Goal: Information Seeking & Learning: Learn about a topic

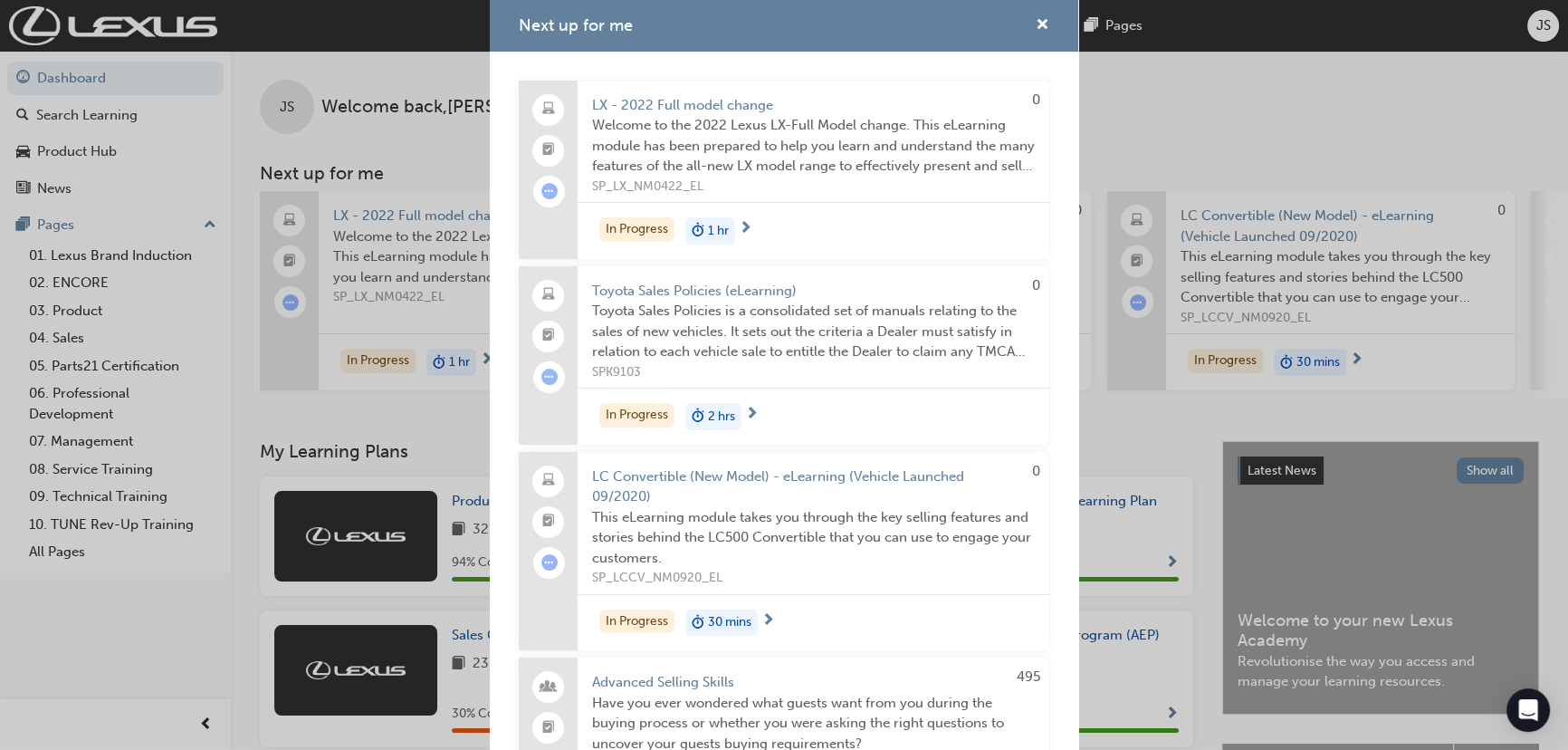
scroll to position [576, 0]
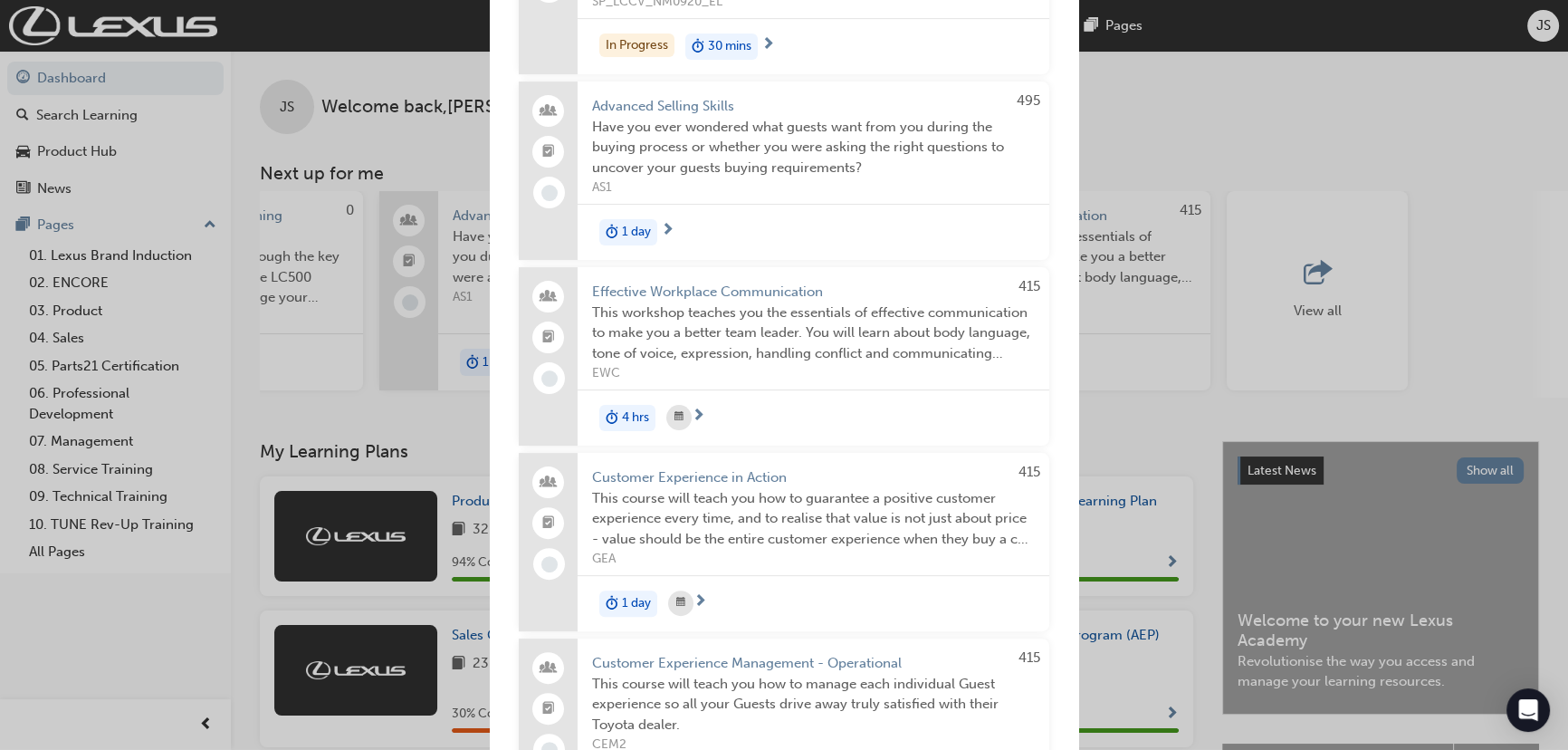
click at [1228, 76] on div "Next up for me 0 LX - 2022 Full model change Welcome to the 2022 Lexus LX-Full …" at bounding box center [784, 375] width 1568 height 750
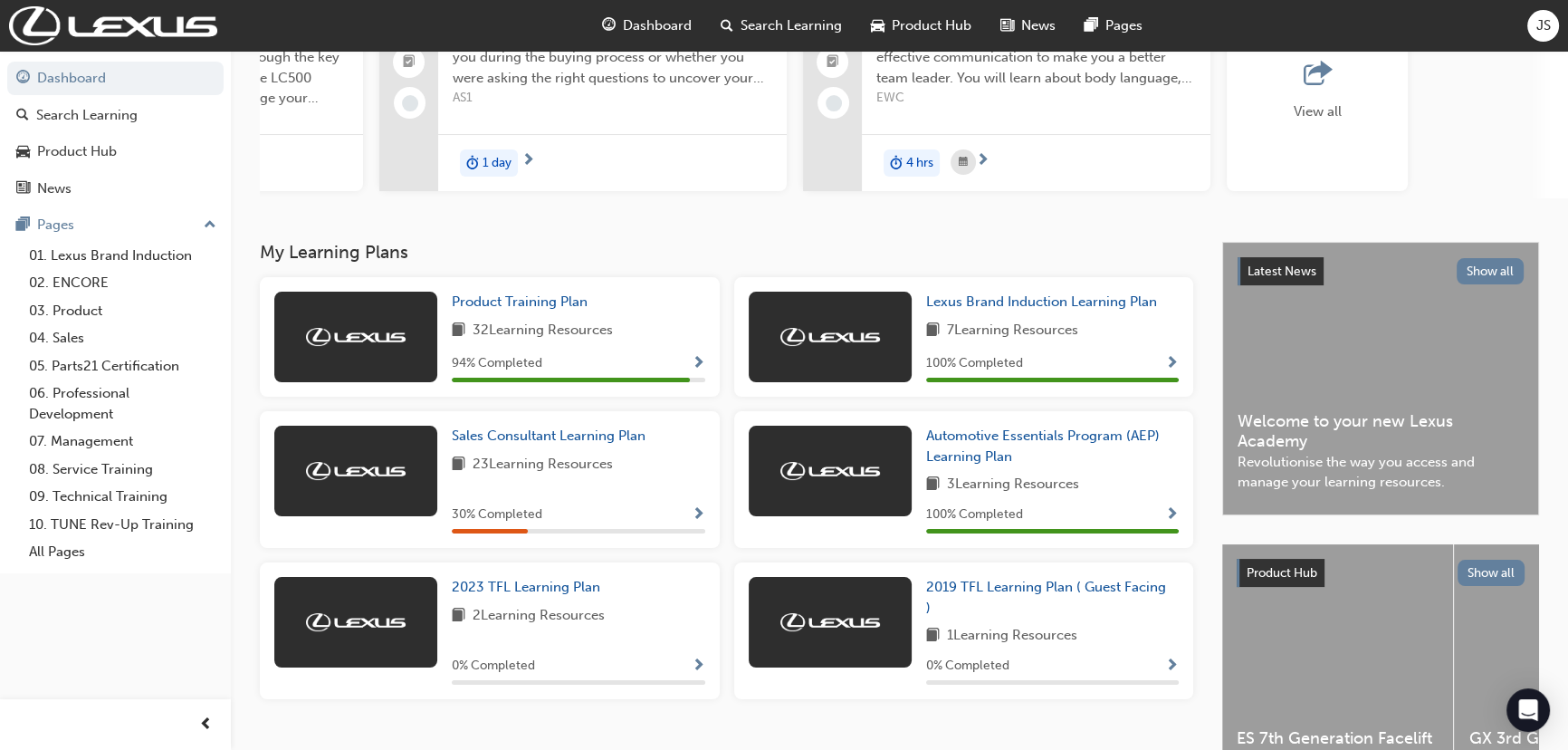
scroll to position [309, 0]
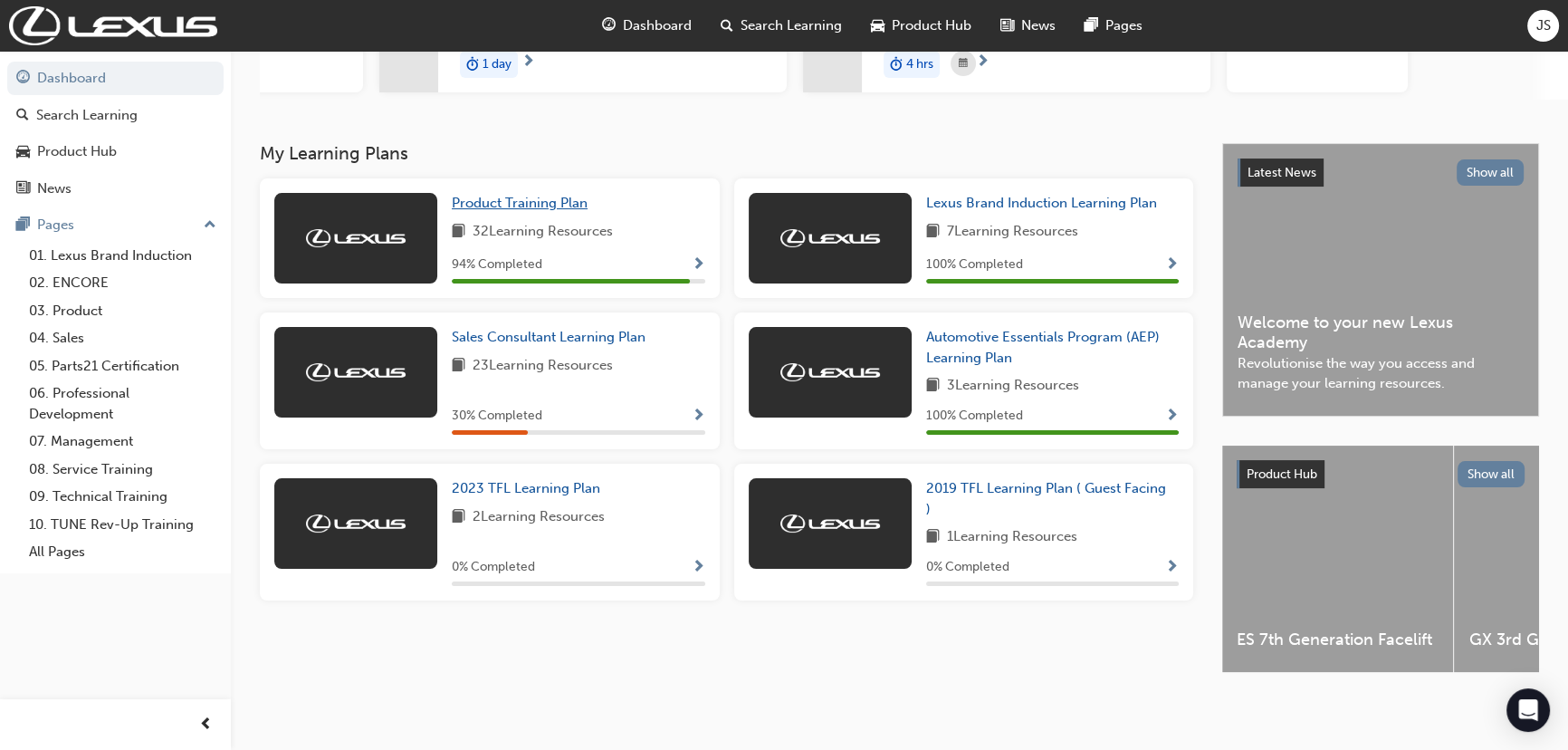
click at [547, 199] on span "Product Training Plan" at bounding box center [519, 203] width 136 height 16
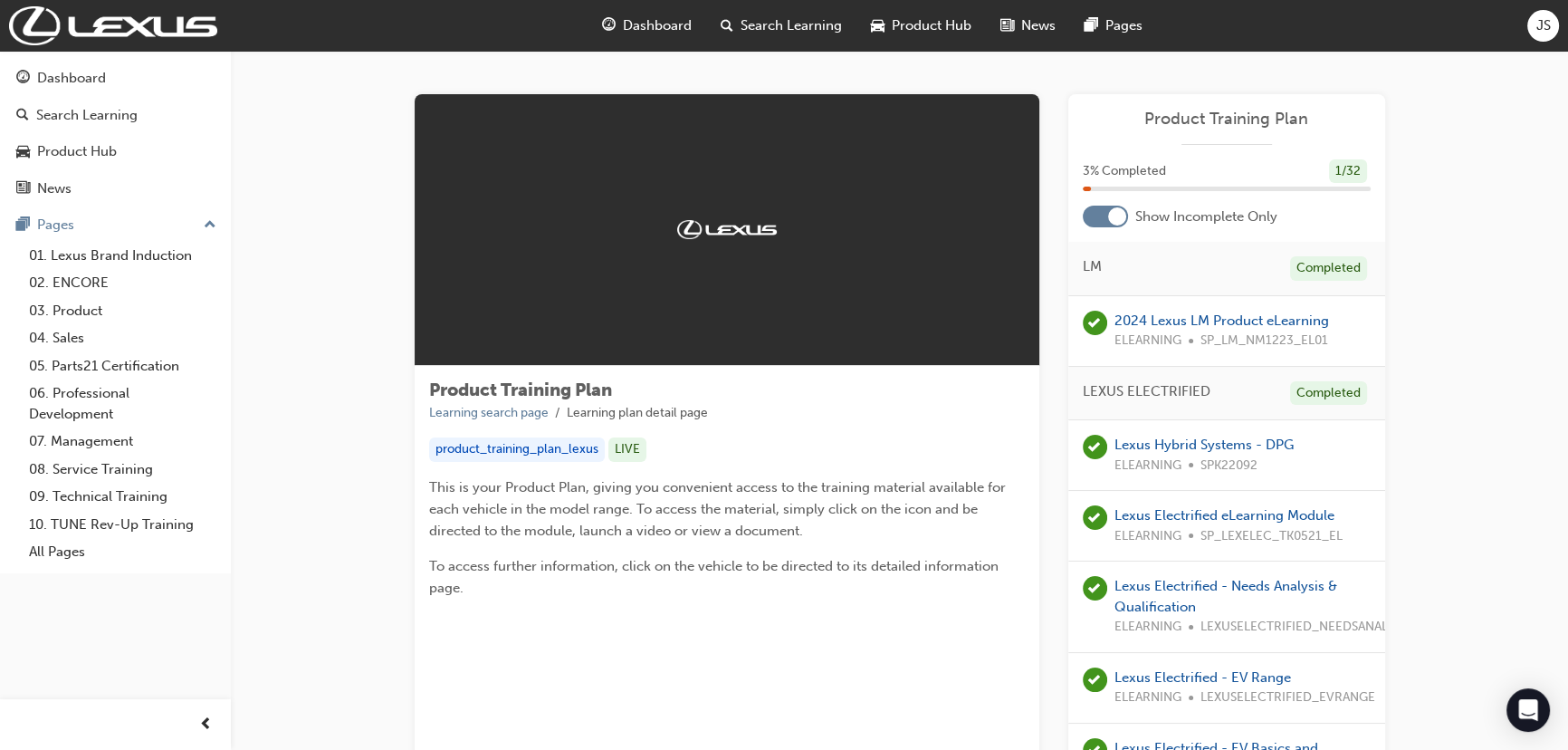
click at [1199, 382] on span "LEXUS ELECTRIFIED" at bounding box center [1146, 392] width 127 height 21
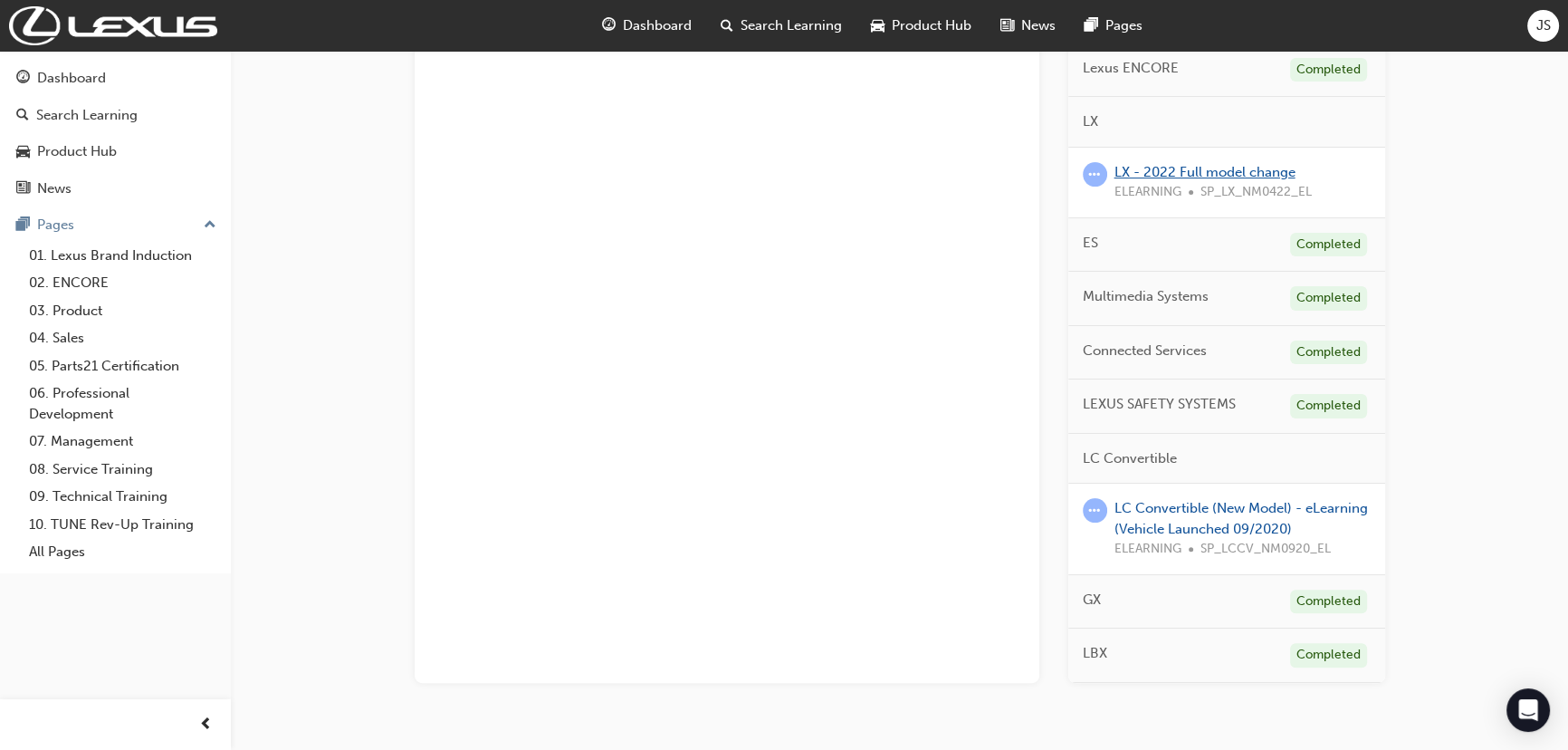
click at [1202, 171] on link "LX - 2022 Full model change" at bounding box center [1205, 171] width 181 height 16
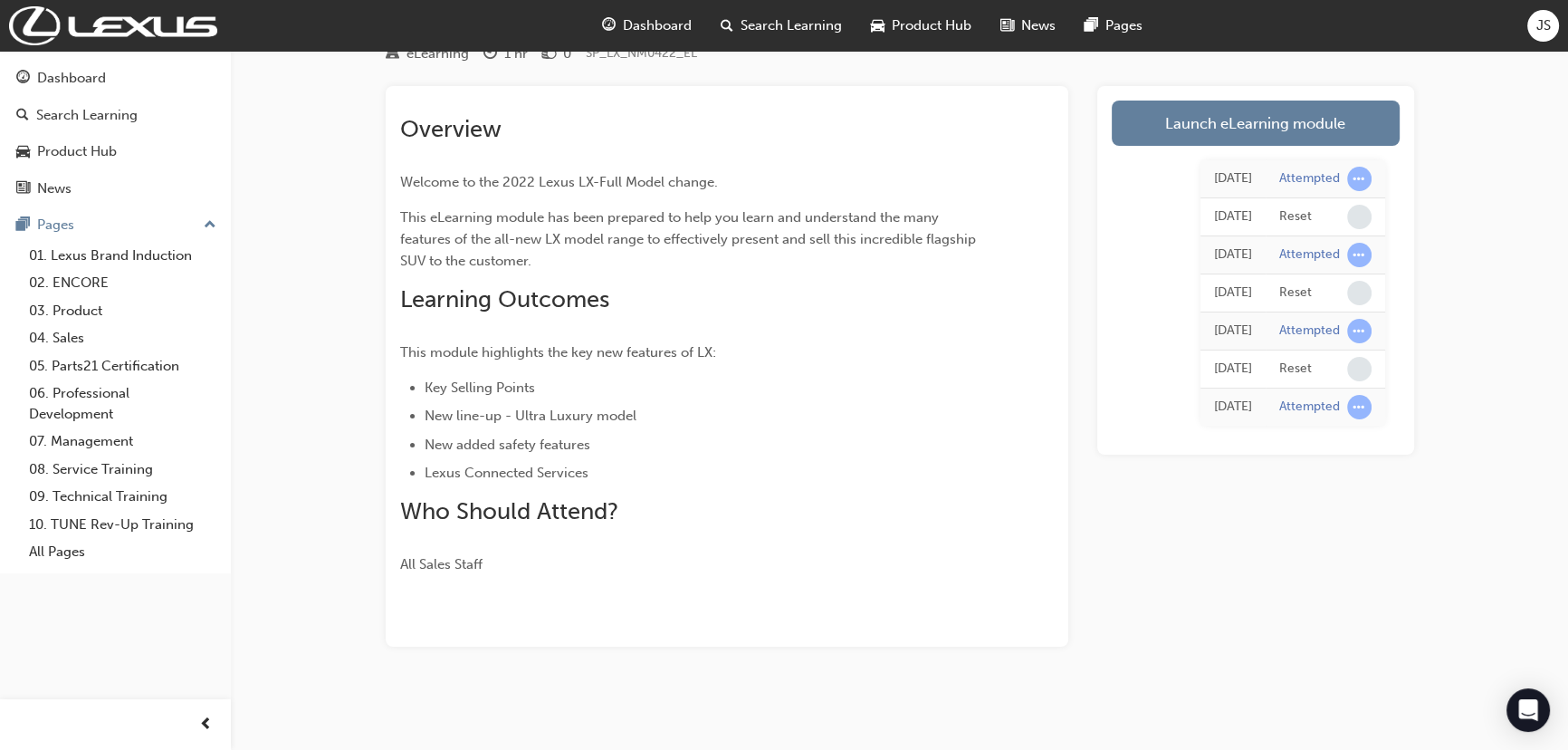
scroll to position [76, 0]
click at [1266, 106] on link "Launch eLearning module" at bounding box center [1256, 124] width 288 height 45
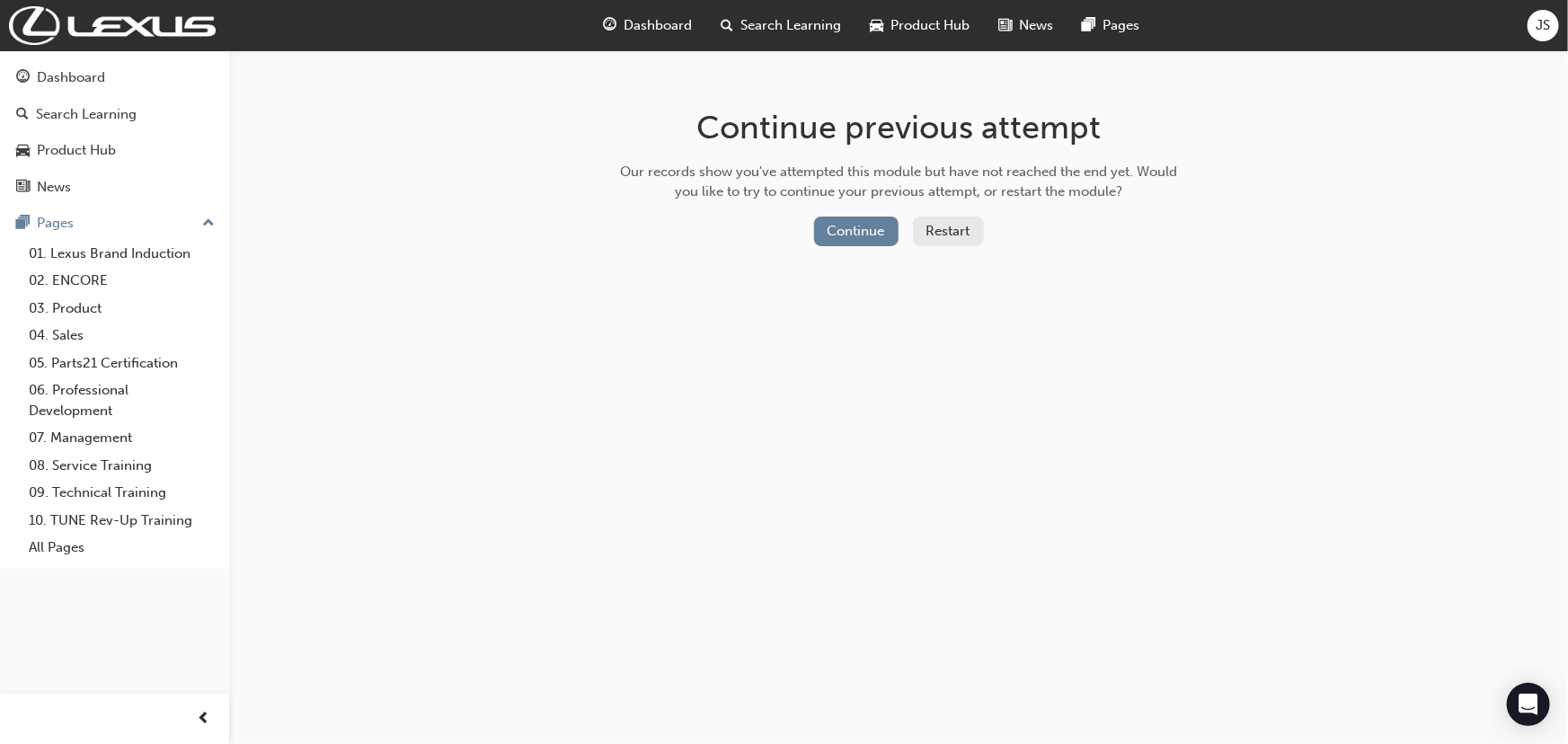
click at [963, 227] on button "Restart" at bounding box center [948, 232] width 71 height 30
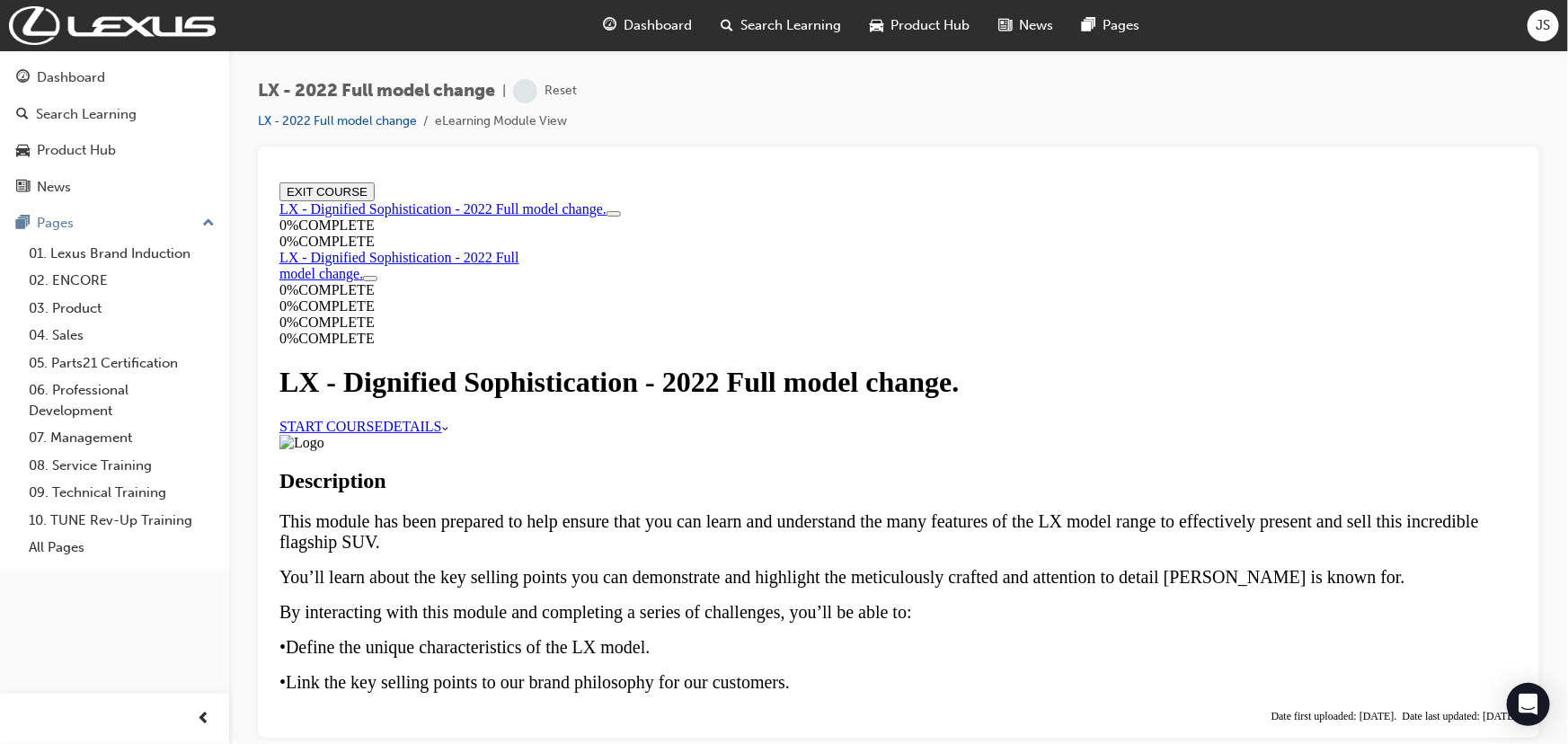
scroll to position [80, 0]
click at [381, 418] on link "START COURSE" at bounding box center [330, 425] width 103 height 15
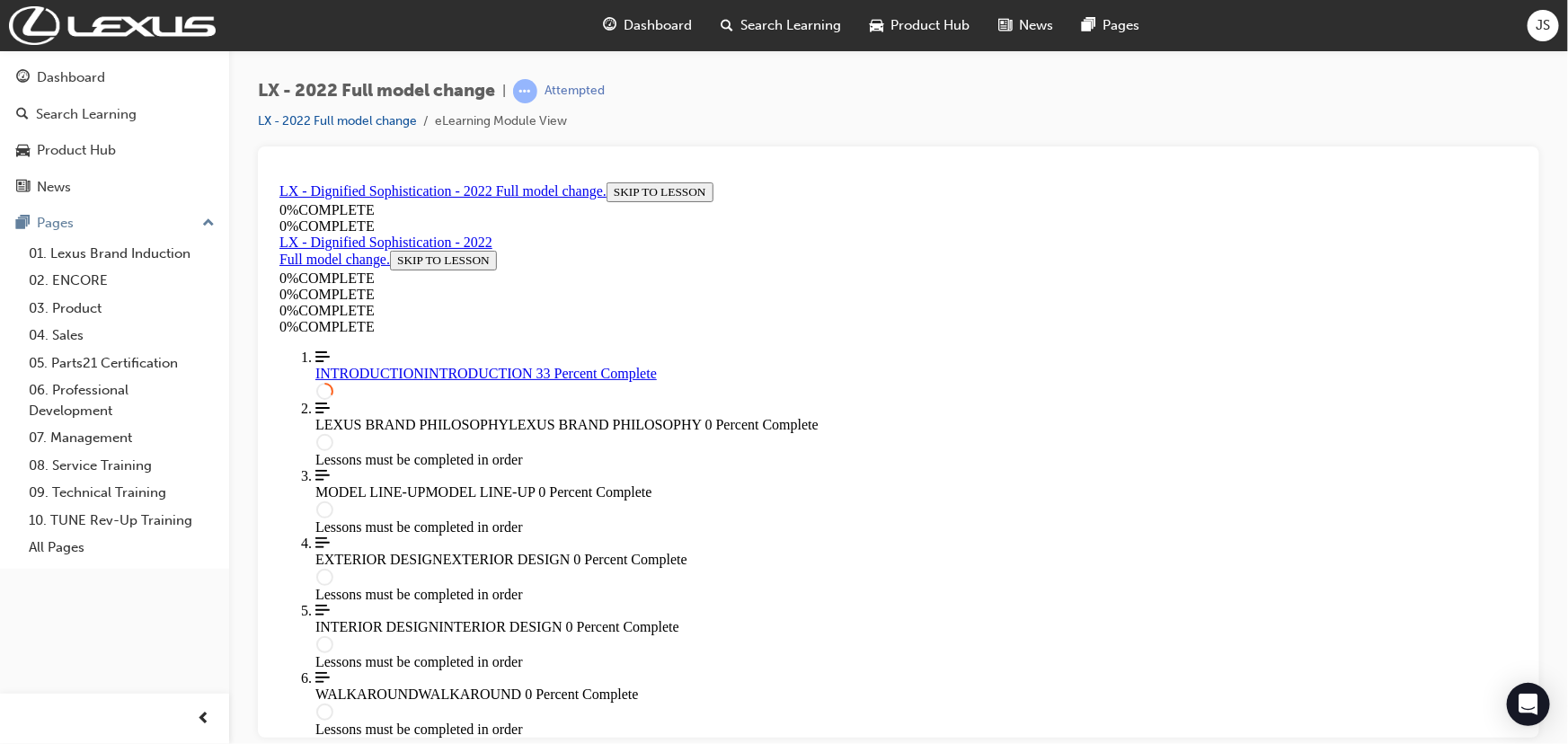
scroll to position [1874, 0]
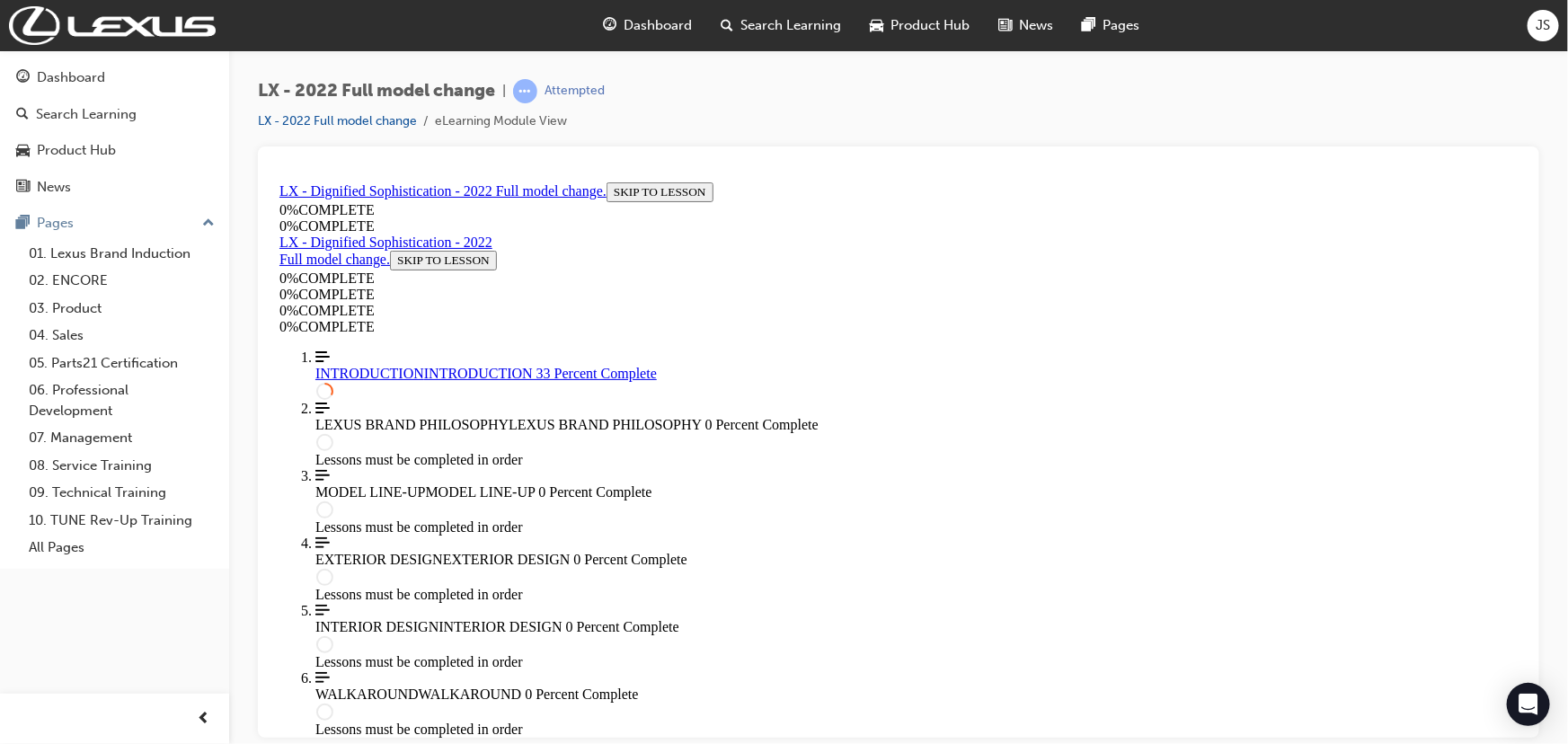
drag, startPoint x: 601, startPoint y: 689, endPoint x: 1441, endPoint y: 681, distance: 840.0
